Goal: Information Seeking & Learning: Learn about a topic

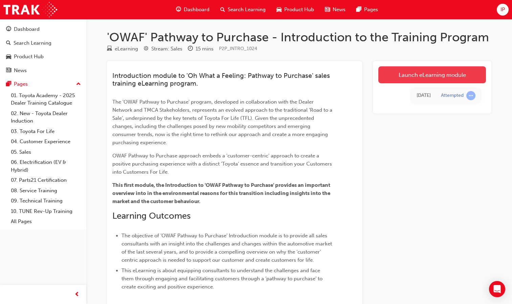
click at [433, 75] on link "Launch eLearning module" at bounding box center [432, 74] width 108 height 17
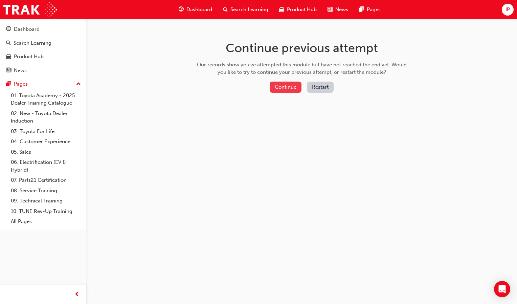
click at [290, 87] on button "Continue" at bounding box center [286, 87] width 32 height 11
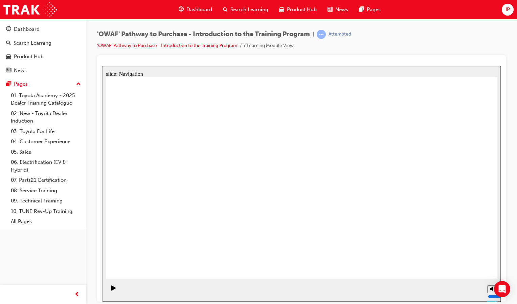
drag, startPoint x: 597, startPoint y: 360, endPoint x: 518, endPoint y: 305, distance: 96.7
click at [501, 301] on html "slide: Navigation Group 1 Rectangle 2 This eLearning module may contain oversea…" at bounding box center [301, 183] width 398 height 235
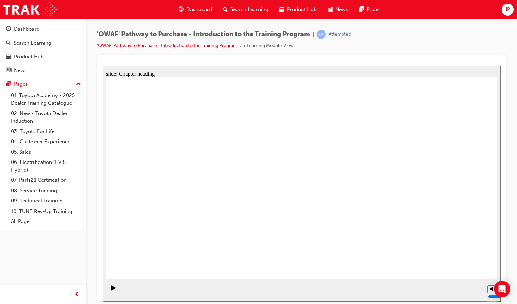
drag, startPoint x: 469, startPoint y: 262, endPoint x: 388, endPoint y: 266, distance: 80.9
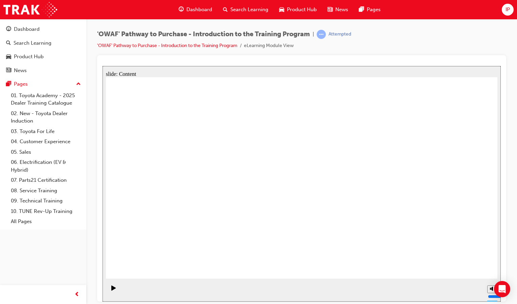
drag, startPoint x: 423, startPoint y: 173, endPoint x: 475, endPoint y: 173, distance: 52.4
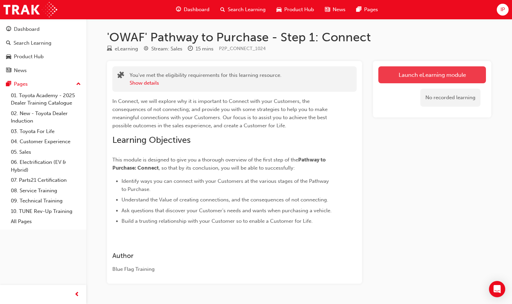
click at [420, 78] on link "Launch eLearning module" at bounding box center [432, 74] width 108 height 17
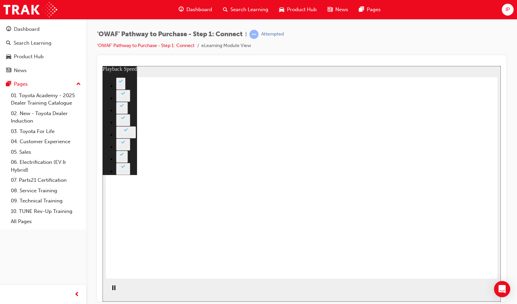
click at [511, 292] on html "Your version of Internet Explorer is outdated and not supported. Please upgrade…" at bounding box center [258, 152] width 517 height 304
type input "76"
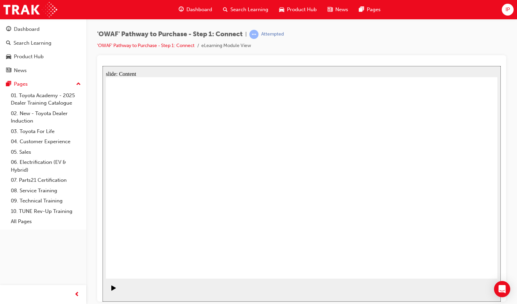
drag, startPoint x: 619, startPoint y: 265, endPoint x: 470, endPoint y: 260, distance: 149.6
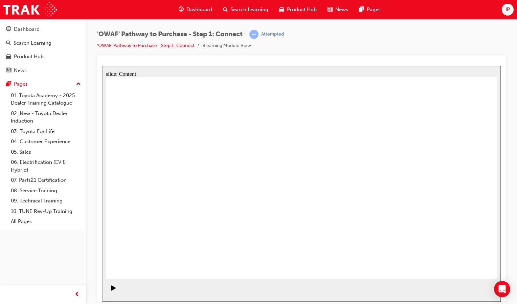
drag, startPoint x: 428, startPoint y: 160, endPoint x: 490, endPoint y: 237, distance: 99.3
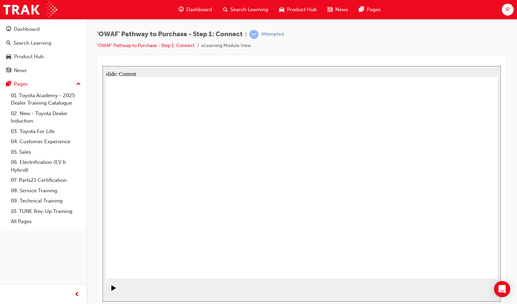
drag, startPoint x: 159, startPoint y: 209, endPoint x: 252, endPoint y: 200, distance: 93.2
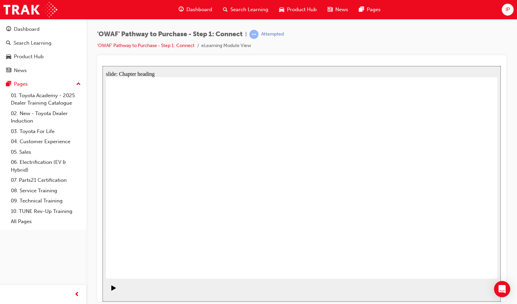
drag, startPoint x: 461, startPoint y: 265, endPoint x: 461, endPoint y: 260, distance: 5.1
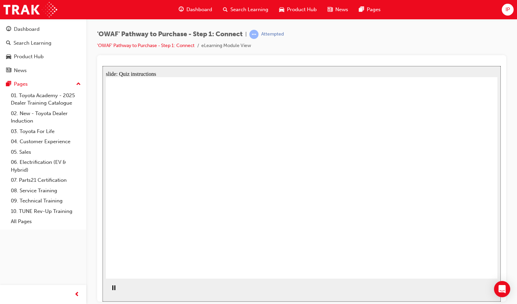
drag, startPoint x: 220, startPoint y: 240, endPoint x: 303, endPoint y: 157, distance: 117.7
drag, startPoint x: 225, startPoint y: 234, endPoint x: 391, endPoint y: 86, distance: 222.6
drag, startPoint x: 267, startPoint y: 239, endPoint x: 442, endPoint y: 141, distance: 200.2
drag, startPoint x: 188, startPoint y: 195, endPoint x: 456, endPoint y: 200, distance: 267.3
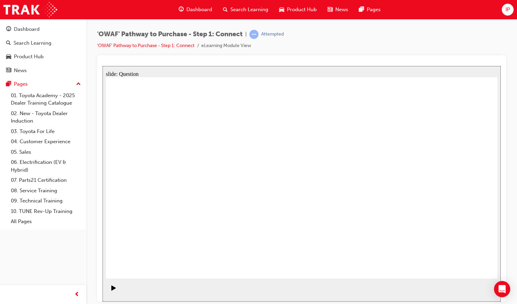
drag, startPoint x: 246, startPoint y: 198, endPoint x: 456, endPoint y: 229, distance: 212.1
drag, startPoint x: 296, startPoint y: 204, endPoint x: 398, endPoint y: 233, distance: 106.3
drag, startPoint x: 156, startPoint y: 196, endPoint x: 354, endPoint y: 183, distance: 198.0
drag, startPoint x: 179, startPoint y: 231, endPoint x: 339, endPoint y: 129, distance: 190.3
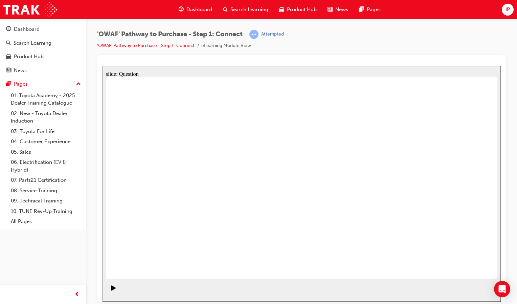
drag, startPoint x: 403, startPoint y: 181, endPoint x: 314, endPoint y: 182, distance: 89.0
drag, startPoint x: 427, startPoint y: 201, endPoint x: 206, endPoint y: 211, distance: 221.5
drag, startPoint x: 433, startPoint y: 193, endPoint x: 338, endPoint y: 194, distance: 94.7
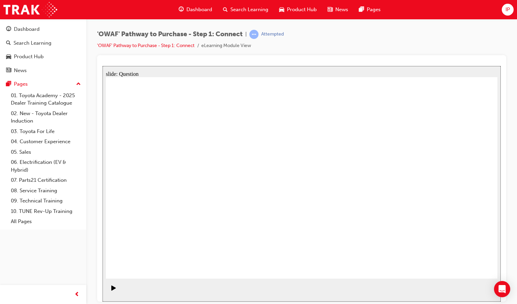
drag, startPoint x: 407, startPoint y: 199, endPoint x: 319, endPoint y: 202, distance: 88.3
drag, startPoint x: 410, startPoint y: 179, endPoint x: 311, endPoint y: 188, distance: 99.5
drag, startPoint x: 390, startPoint y: 198, endPoint x: 158, endPoint y: 210, distance: 232.4
drag, startPoint x: 402, startPoint y: 188, endPoint x: 178, endPoint y: 190, distance: 223.9
drag, startPoint x: 423, startPoint y: 193, endPoint x: 193, endPoint y: 198, distance: 229.7
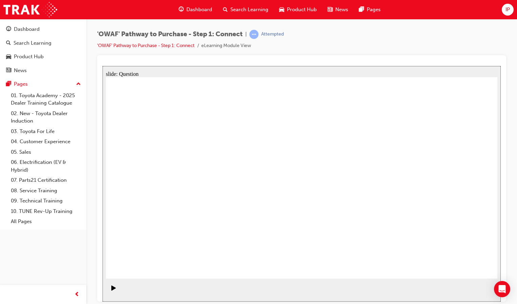
radio input "true"
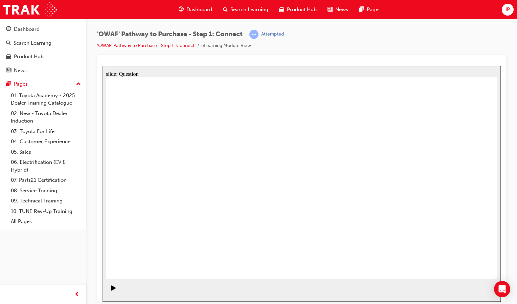
checkbox input "false"
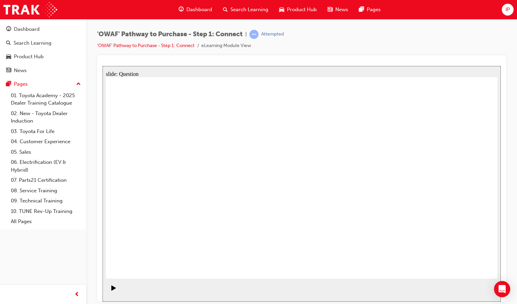
checkbox input "true"
drag, startPoint x: 231, startPoint y: 199, endPoint x: 269, endPoint y: 230, distance: 48.6
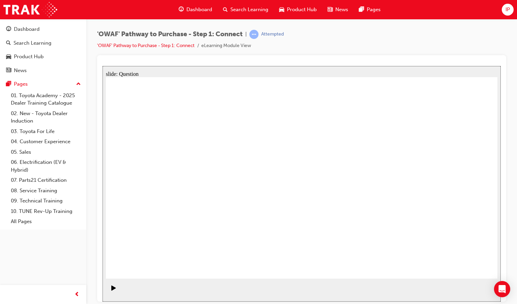
checkbox input "true"
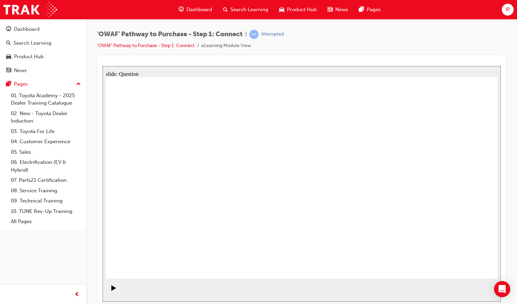
checkbox input "true"
drag, startPoint x: 197, startPoint y: 243, endPoint x: 273, endPoint y: 173, distance: 103.4
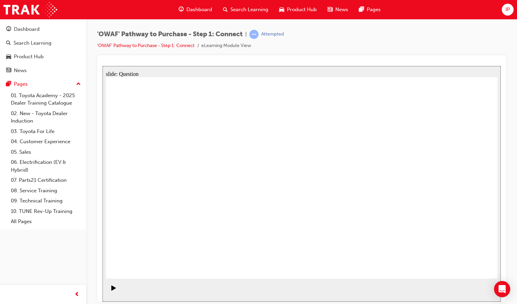
drag, startPoint x: 274, startPoint y: 168, endPoint x: 305, endPoint y: 144, distance: 39.0
drag, startPoint x: 275, startPoint y: 256, endPoint x: 427, endPoint y: 147, distance: 186.8
drag, startPoint x: 348, startPoint y: 239, endPoint x: 237, endPoint y: 220, distance: 112.3
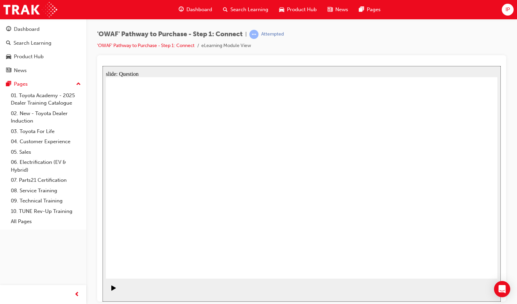
drag, startPoint x: 321, startPoint y: 234, endPoint x: 200, endPoint y: 187, distance: 129.2
drag, startPoint x: 329, startPoint y: 235, endPoint x: 195, endPoint y: 179, distance: 145.1
drag, startPoint x: 396, startPoint y: 220, endPoint x: 311, endPoint y: 207, distance: 86.4
drag, startPoint x: 397, startPoint y: 223, endPoint x: 290, endPoint y: 199, distance: 109.2
drag, startPoint x: 401, startPoint y: 221, endPoint x: 284, endPoint y: 186, distance: 121.6
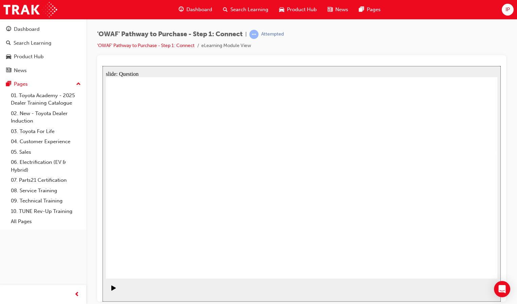
drag, startPoint x: 472, startPoint y: 271, endPoint x: 462, endPoint y: 267, distance: 10.4
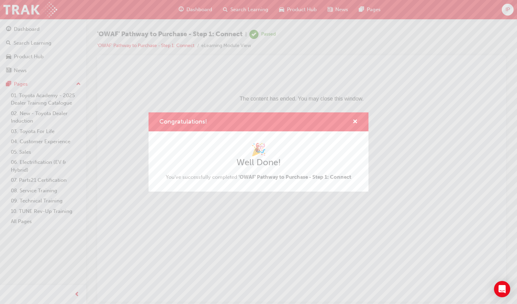
click at [301, 228] on div "Congratulations! 🎉 Well Done! You've successfully completed 'OWAF' Pathway to P…" at bounding box center [258, 152] width 517 height 304
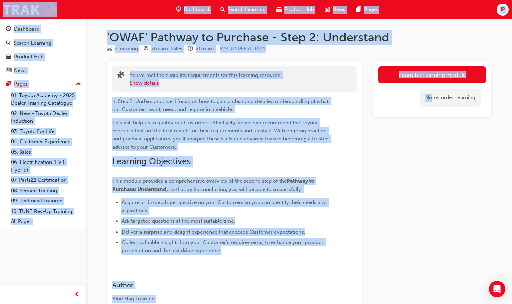
drag, startPoint x: 408, startPoint y: 140, endPoint x: 400, endPoint y: 165, distance: 27.0
click at [400, 165] on div "Launch eLearning module No recorded learning" at bounding box center [432, 187] width 118 height 252
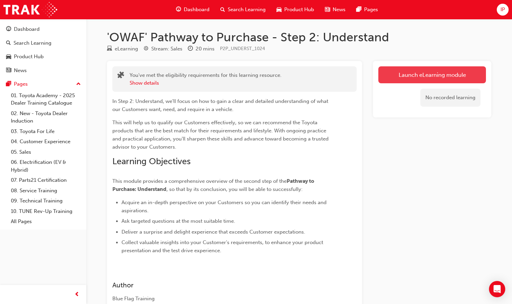
click at [426, 73] on link "Launch eLearning module" at bounding box center [432, 74] width 108 height 17
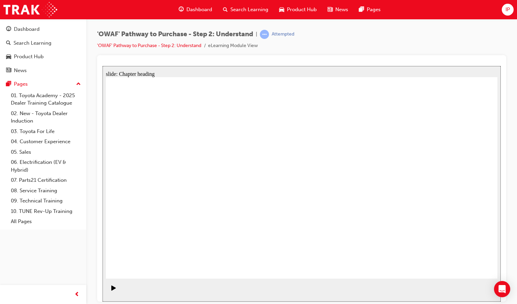
drag, startPoint x: 173, startPoint y: 179, endPoint x: 166, endPoint y: 184, distance: 7.5
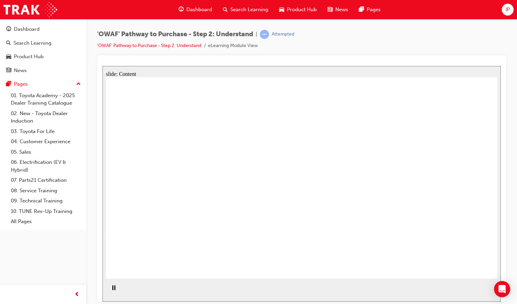
click at [114, 290] on div "Pause (Ctrl+Alt+P)" at bounding box center [114, 291] width 12 height 12
click at [111, 290] on icon "Play (Ctrl+Alt+P)" at bounding box center [113, 287] width 4 height 5
